Goal: Transaction & Acquisition: Purchase product/service

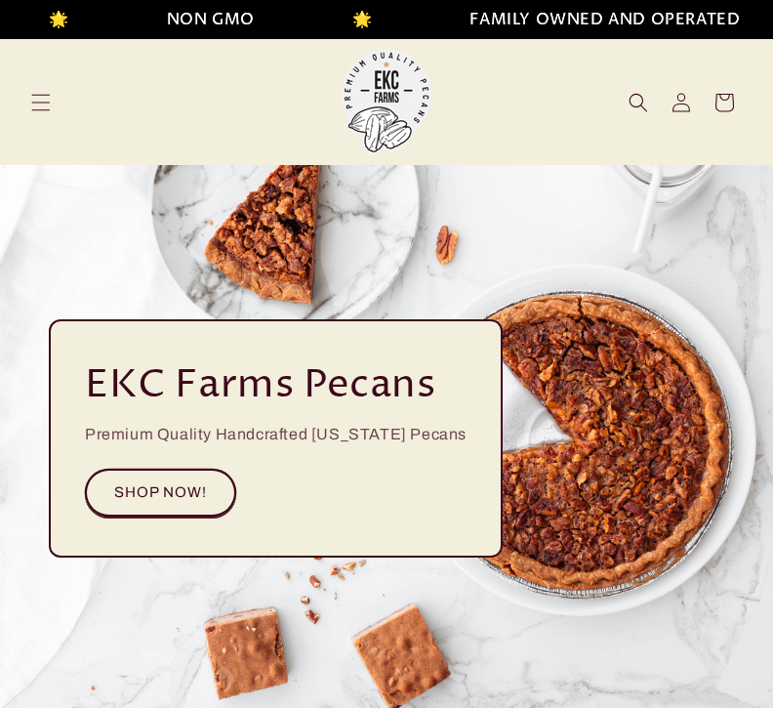
click at [175, 493] on link "SHOP NOW!" at bounding box center [160, 493] width 151 height 48
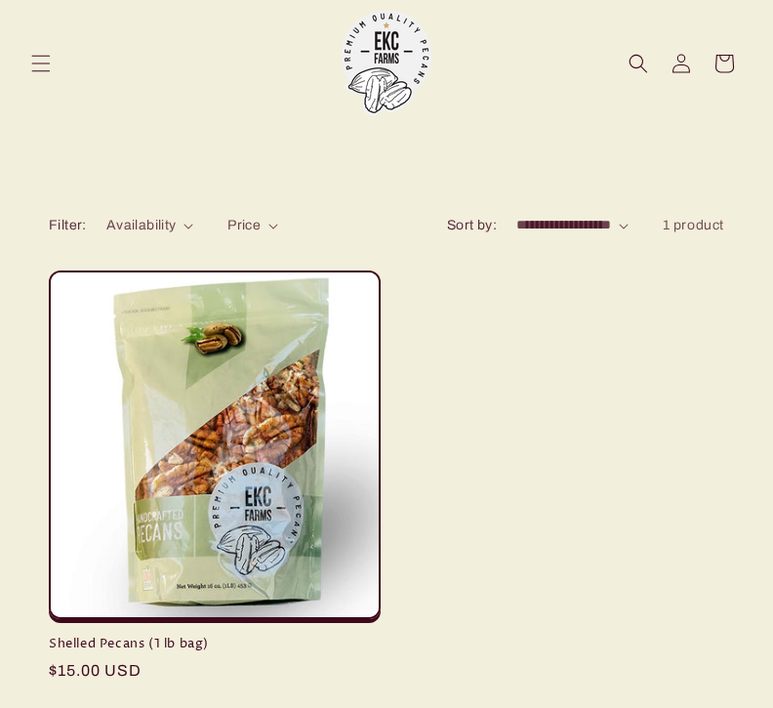
scroll to position [122, 0]
click at [596, 226] on select "**********" at bounding box center [572, 225] width 112 height 21
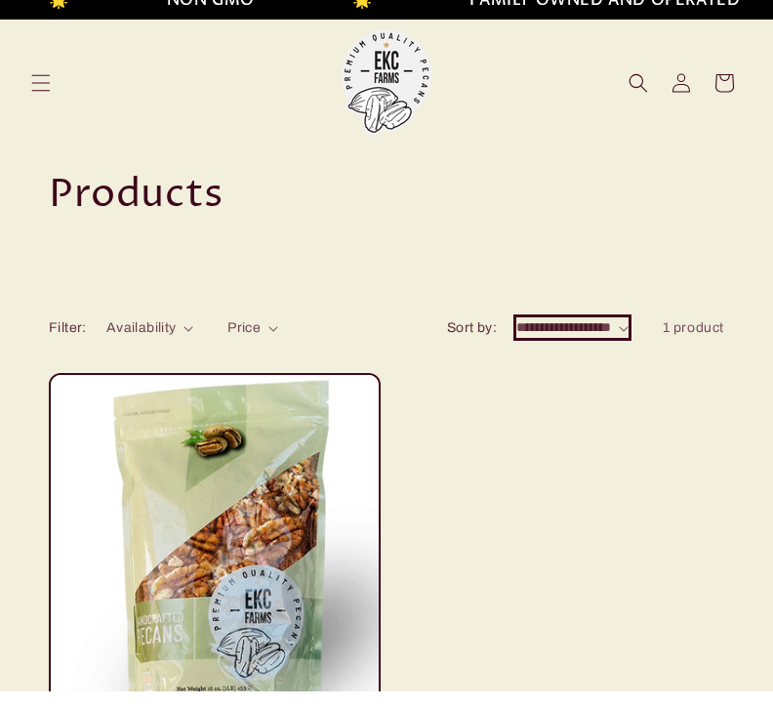
scroll to position [0, 0]
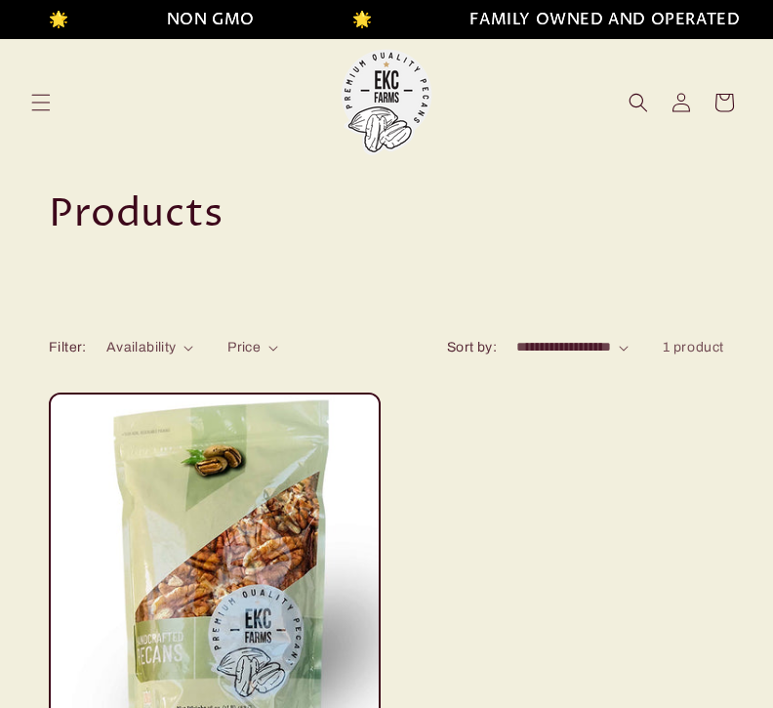
click at [38, 103] on icon "Menu" at bounding box center [41, 103] width 20 height 20
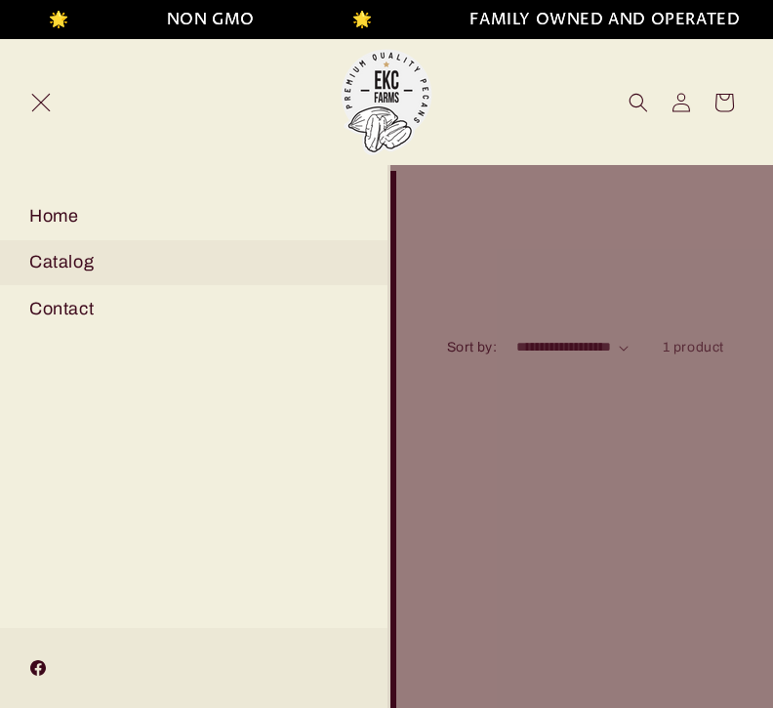
click at [80, 268] on link "Catalog" at bounding box center [194, 262] width 388 height 44
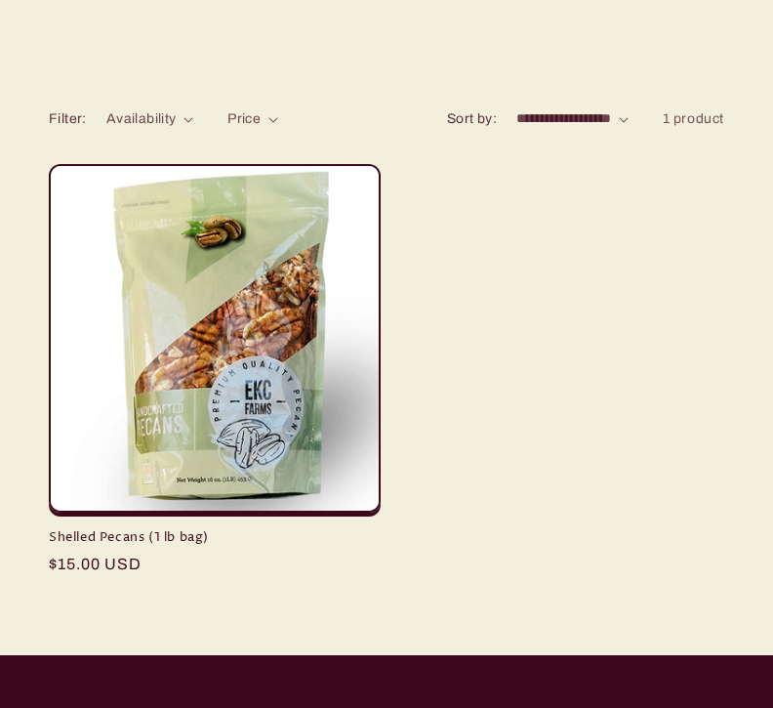
scroll to position [228, 0]
click at [257, 529] on link "Shelled Pecans (1 lb bag)" at bounding box center [215, 537] width 332 height 17
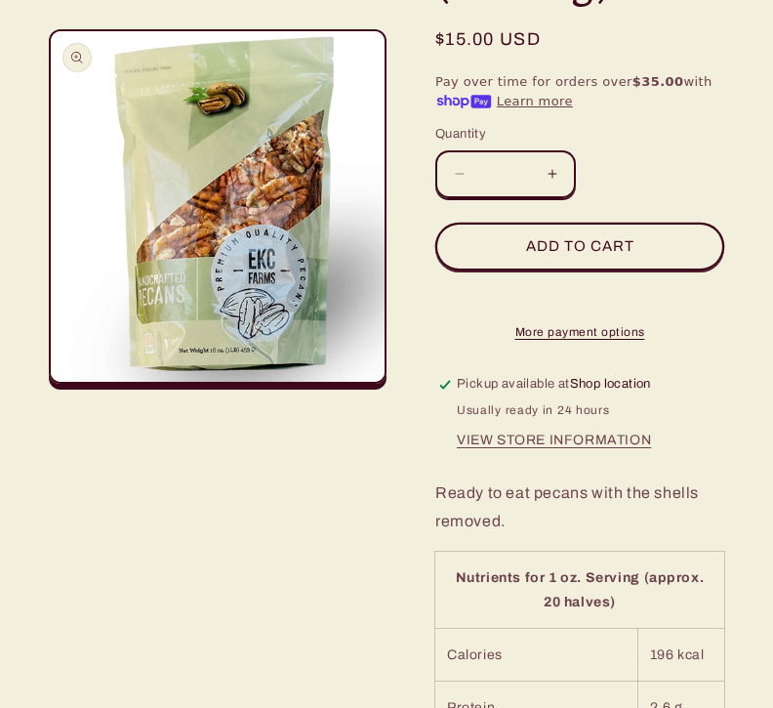
scroll to position [326, 0]
click at [562, 449] on button "View store information" at bounding box center [554, 440] width 194 height 17
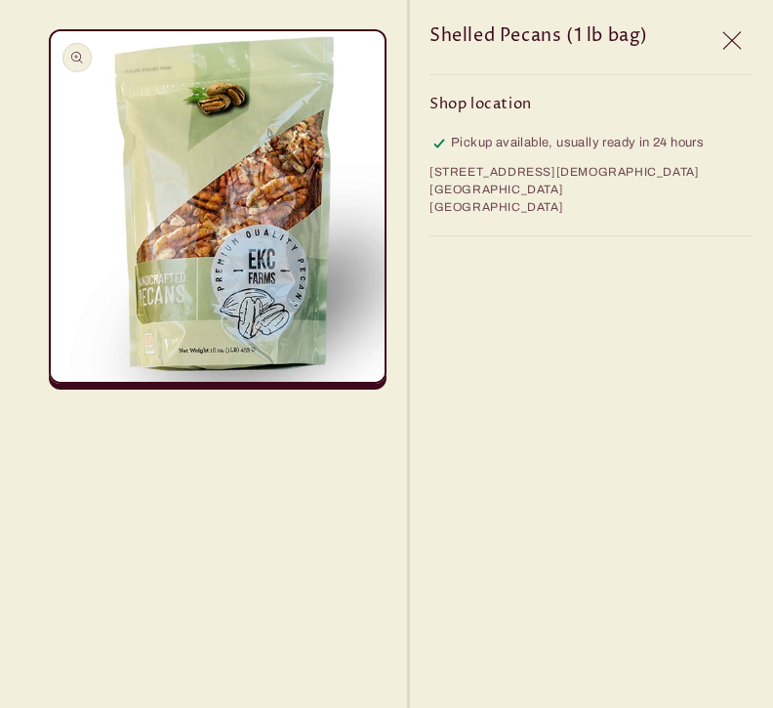
click at [733, 39] on icon "Close" at bounding box center [732, 40] width 19 height 18
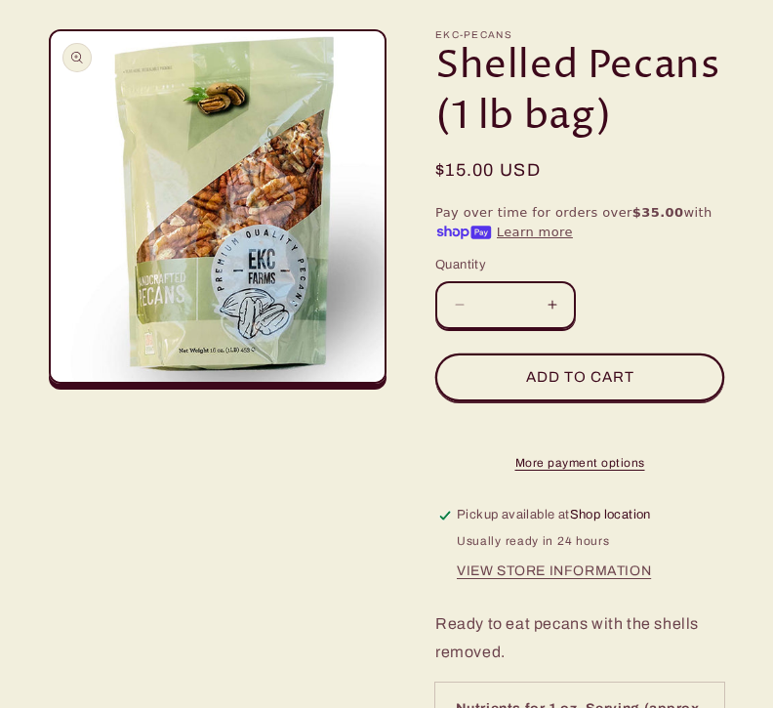
scroll to position [189, 0]
click at [558, 305] on button "Increase quantity for Shelled Pecans (1 lb bag)" at bounding box center [552, 305] width 44 height 48
click at [589, 375] on button "Add to cart" at bounding box center [579, 377] width 289 height 48
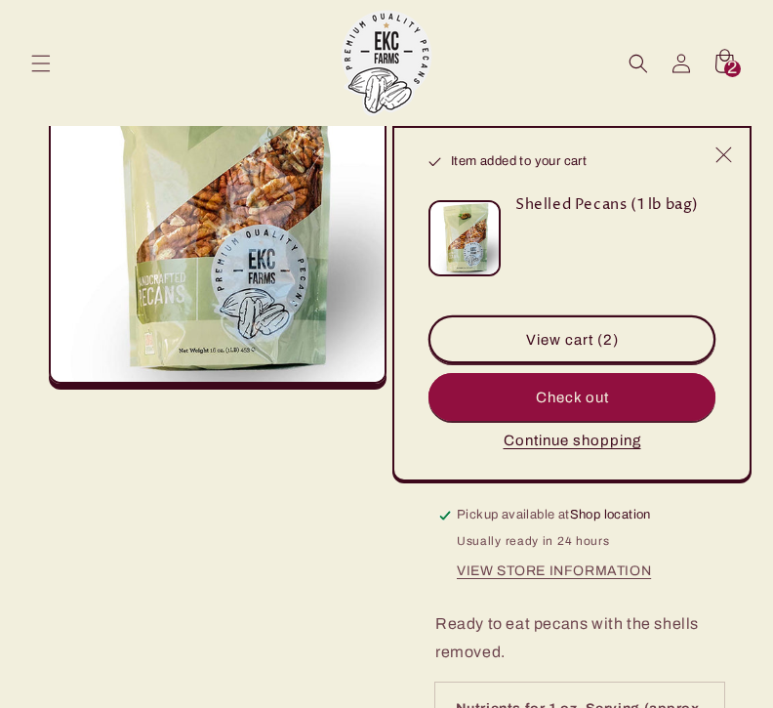
type input "*"
click at [578, 400] on button "Check out" at bounding box center [572, 397] width 287 height 48
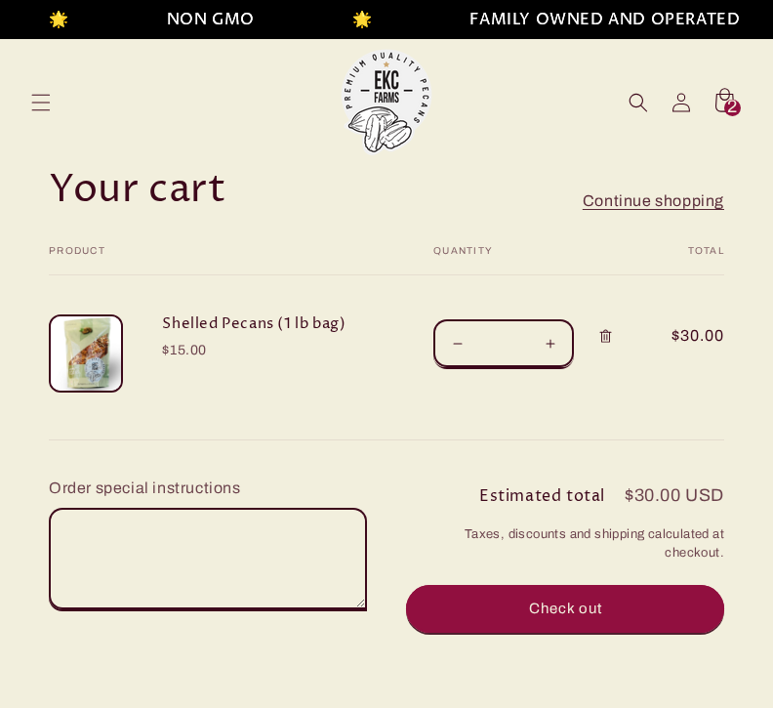
click at [547, 340] on button "Increase quantity for Shelled Pecans (1 lb bag)" at bounding box center [550, 343] width 44 height 48
type input "*"
click at [552, 338] on form "Your cart Product Total Quantity Total Shelled Pecans (1 lb bag) $15.00 $30.00 *" at bounding box center [387, 342] width 676 height 195
click at [554, 343] on button "Increase quantity for Shelled Pecans (1 lb bag)" at bounding box center [550, 343] width 44 height 48
type input "*"
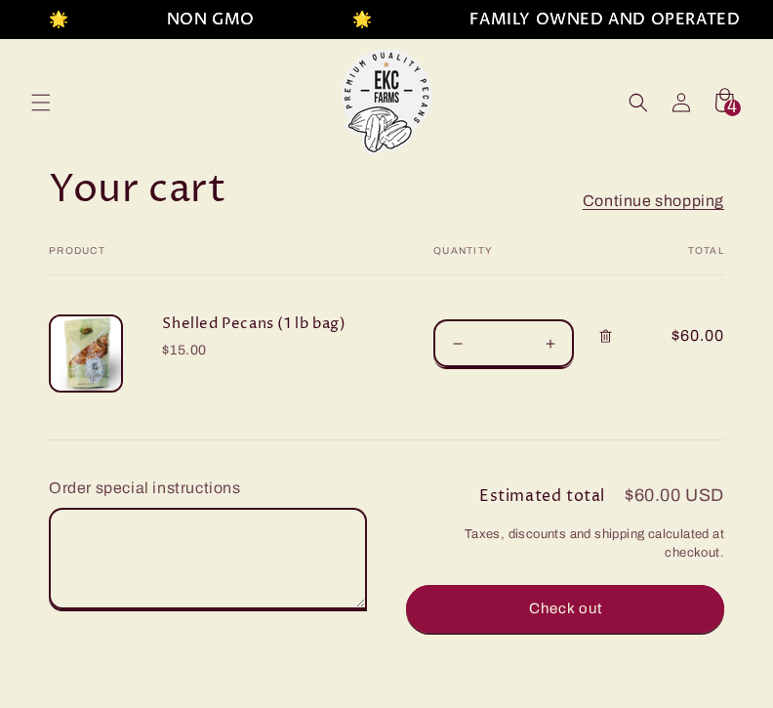
click at [563, 610] on button "Check out" at bounding box center [565, 609] width 318 height 48
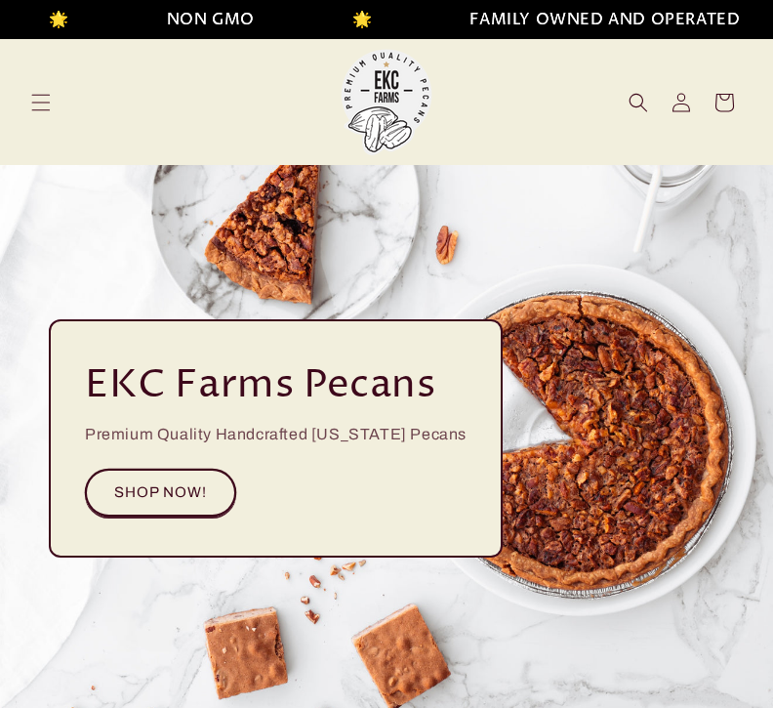
click at [185, 492] on link "SHOP NOW!" at bounding box center [160, 493] width 151 height 48
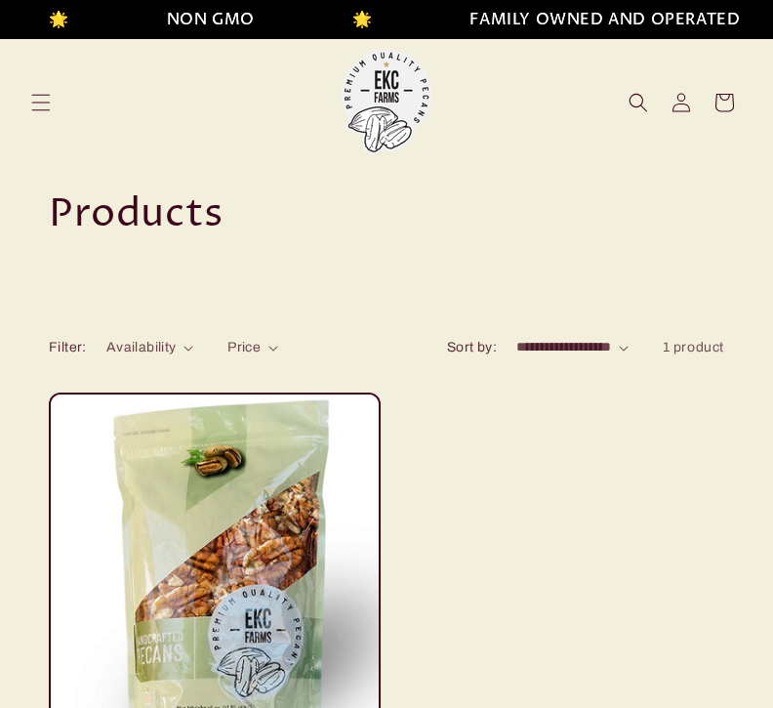
click at [43, 103] on icon "Menu" at bounding box center [41, 102] width 19 height 17
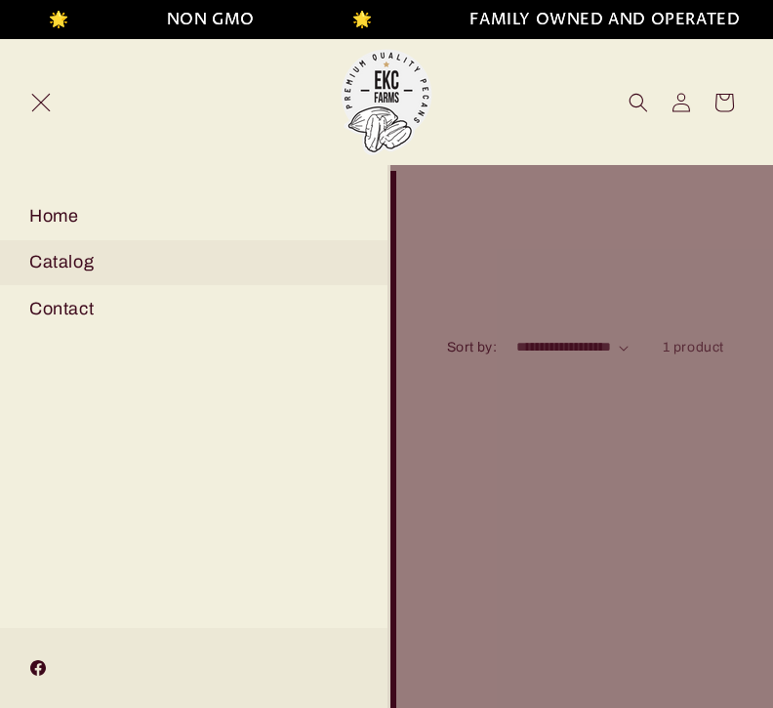
click at [67, 217] on link "Home" at bounding box center [194, 216] width 388 height 44
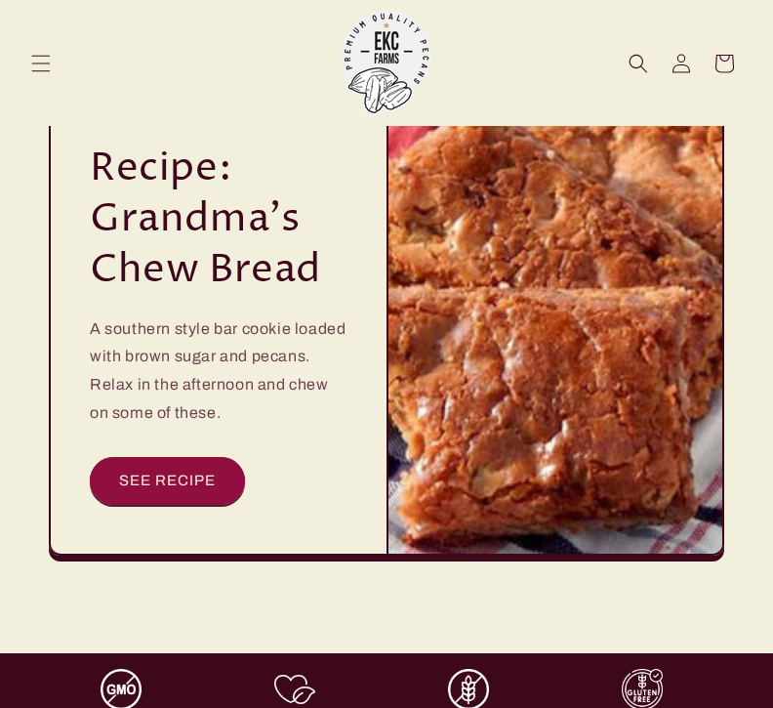
scroll to position [5931, 0]
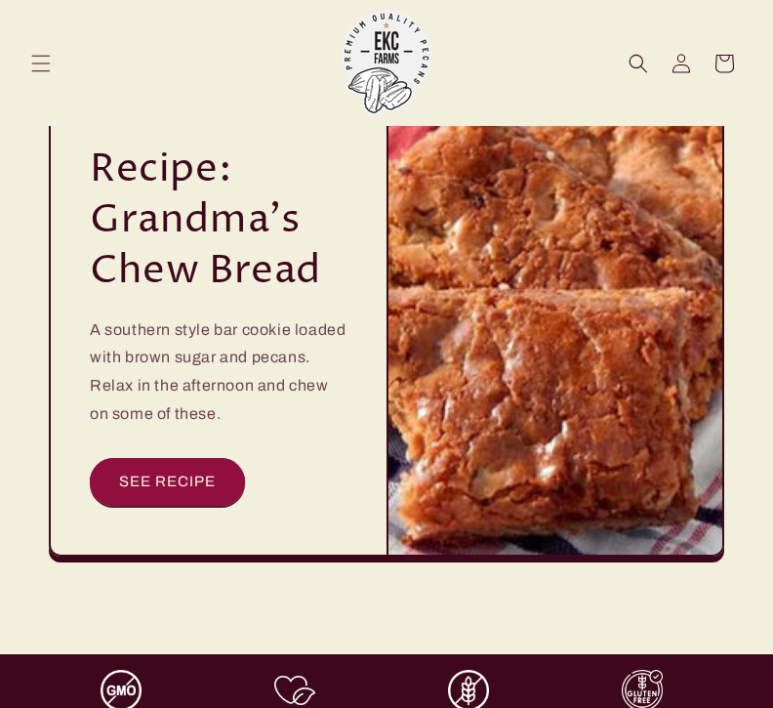
click at [172, 458] on link "SEE RECIPE" at bounding box center [167, 482] width 155 height 48
